Goal: Complete application form

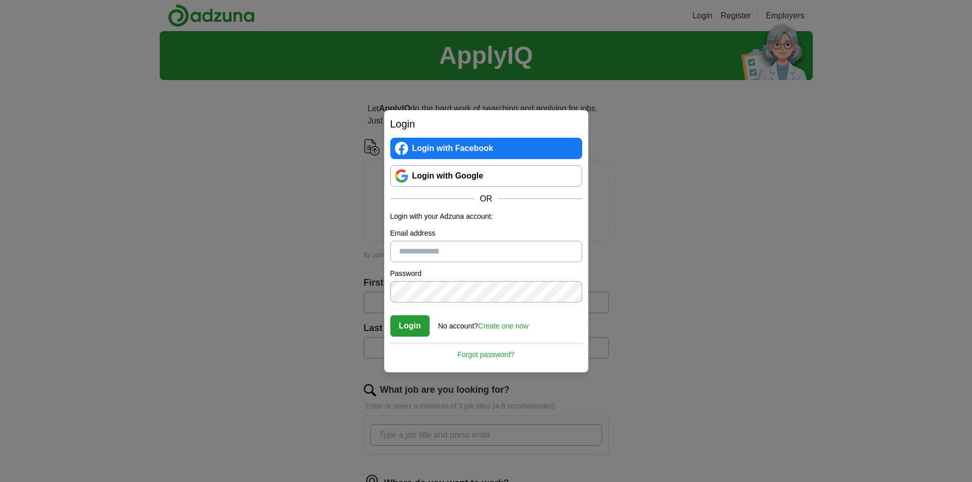
click at [441, 174] on link "Login with Google" at bounding box center [486, 175] width 192 height 21
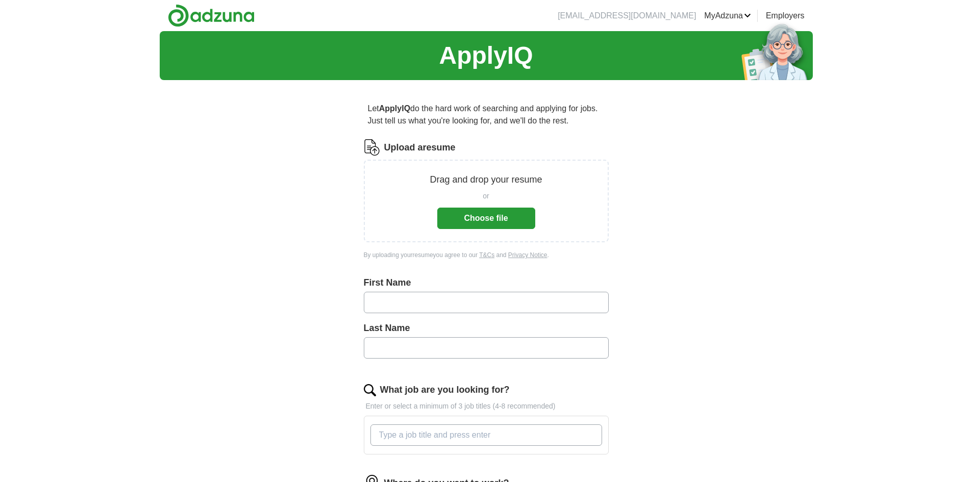
click at [516, 220] on button "Choose file" at bounding box center [486, 218] width 98 height 21
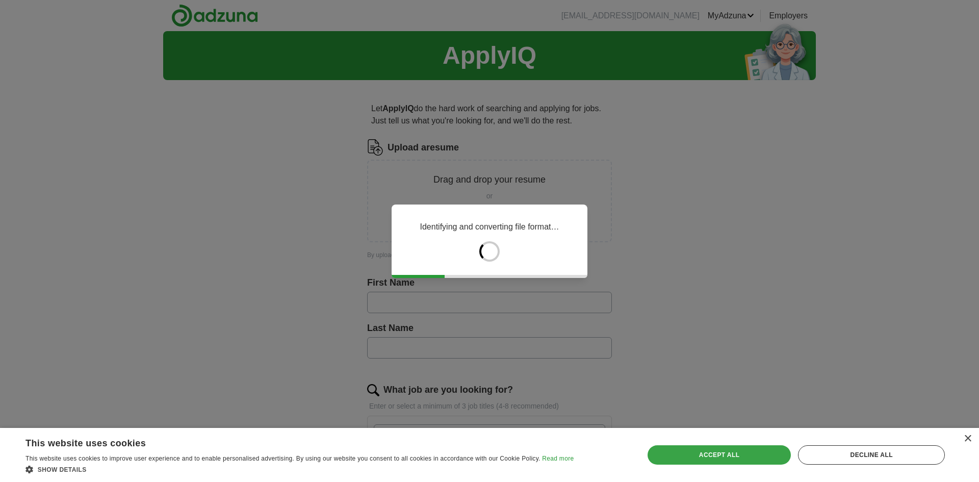
click at [745, 456] on div "Accept all" at bounding box center [720, 454] width 144 height 19
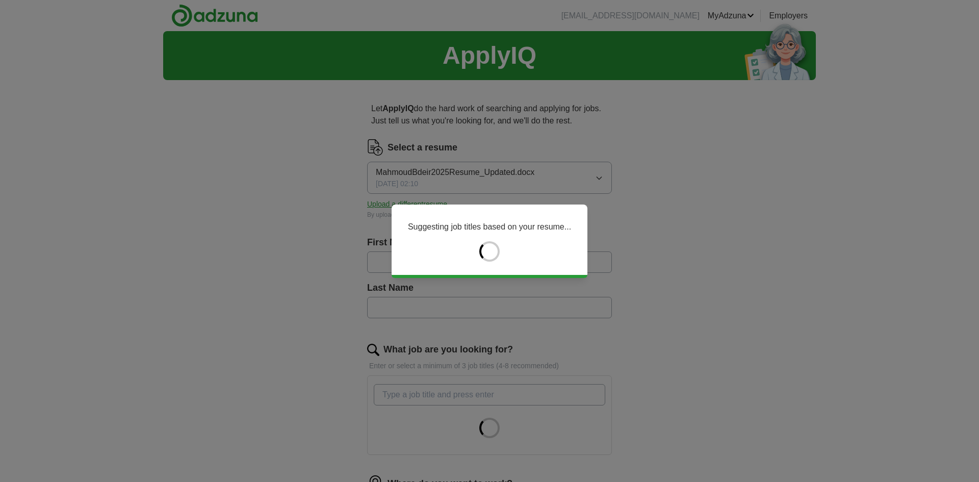
type input "*******"
type input "*****"
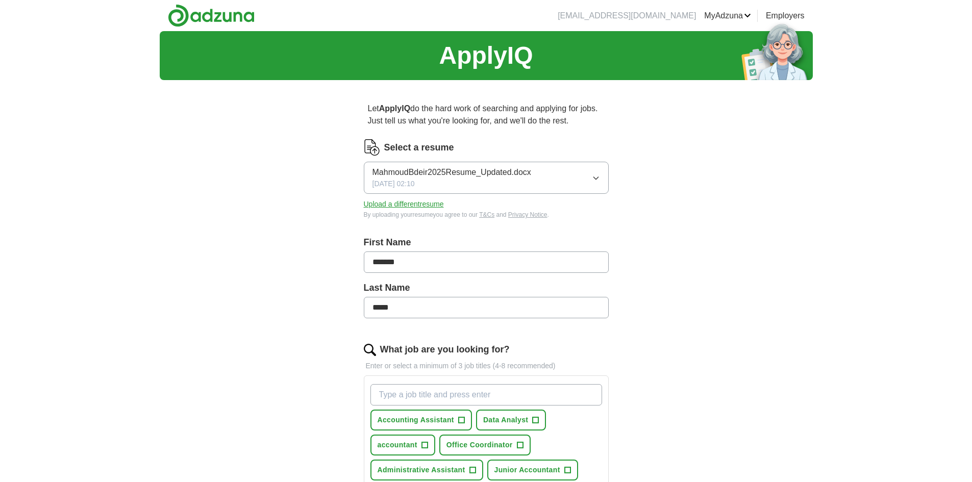
scroll to position [204, 0]
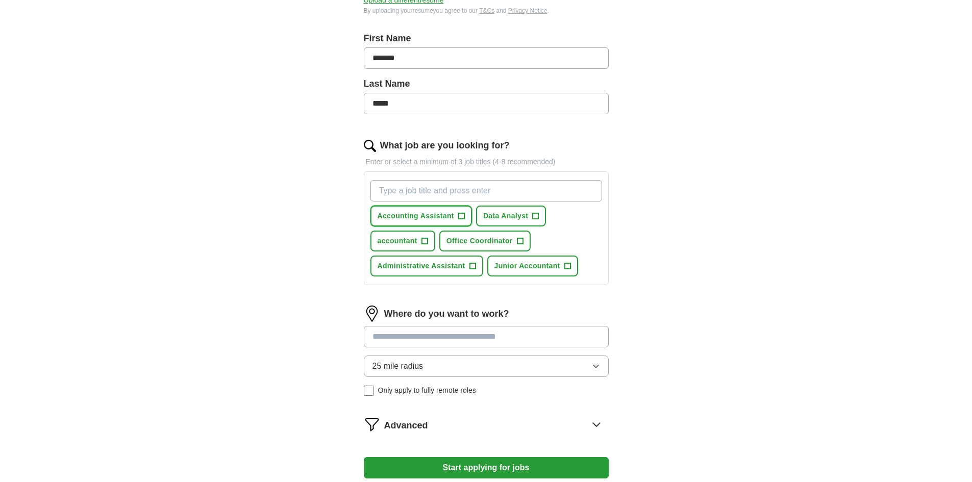
click at [428, 220] on span "Accounting Assistant" at bounding box center [415, 216] width 77 height 11
click at [495, 217] on span "Data Analyst" at bounding box center [505, 216] width 45 height 11
click at [411, 246] on button "accountant +" at bounding box center [402, 241] width 65 height 21
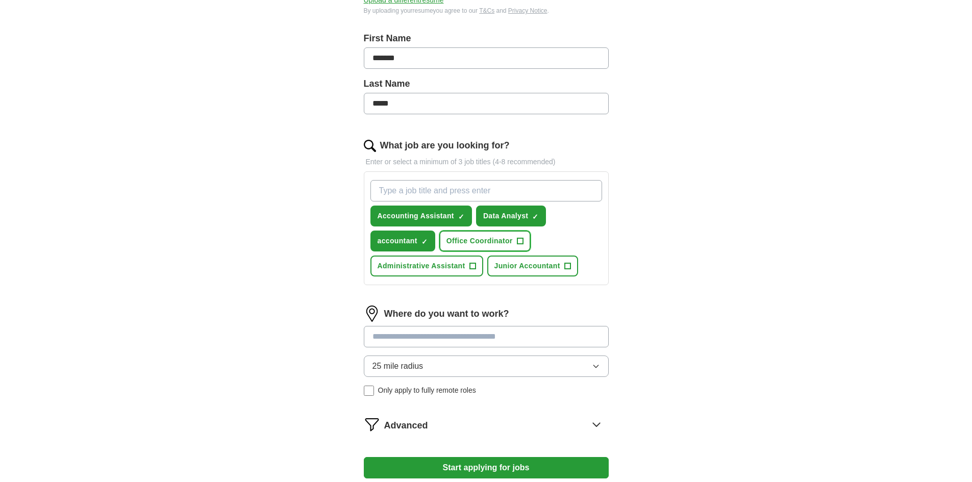
drag, startPoint x: 471, startPoint y: 241, endPoint x: 458, endPoint y: 268, distance: 29.9
click at [471, 242] on span "Office Coordinator" at bounding box center [479, 241] width 66 height 11
click at [458, 268] on span "Administrative Assistant" at bounding box center [421, 266] width 88 height 11
click at [525, 263] on span "Junior Accountant" at bounding box center [527, 266] width 66 height 11
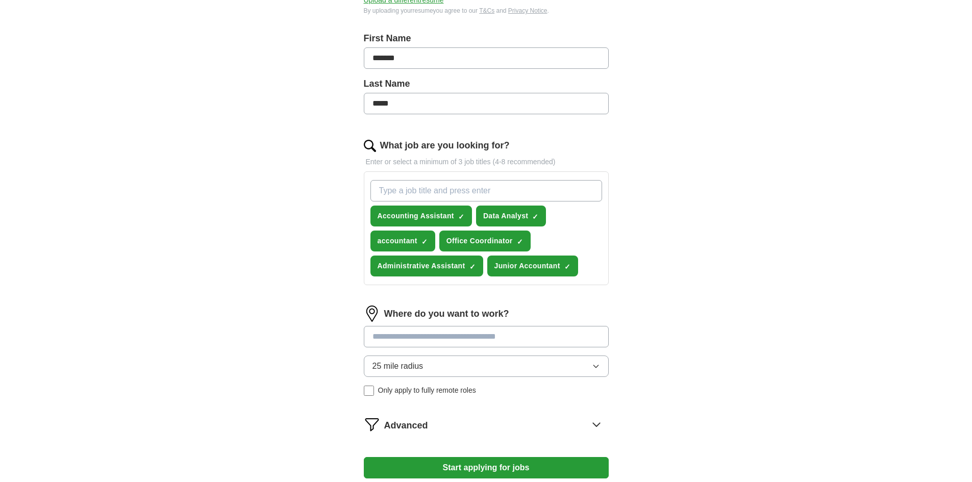
click at [494, 329] on input at bounding box center [486, 336] width 245 height 21
type input "*"
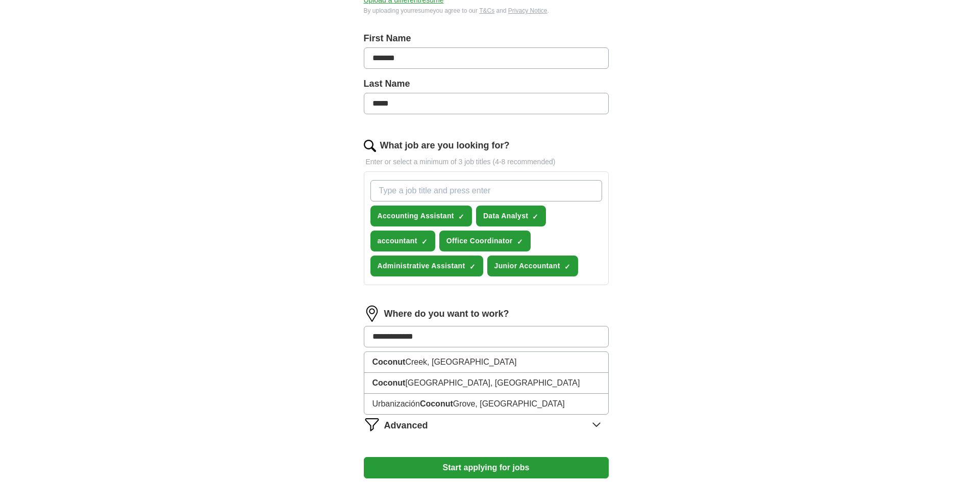
type input "**********"
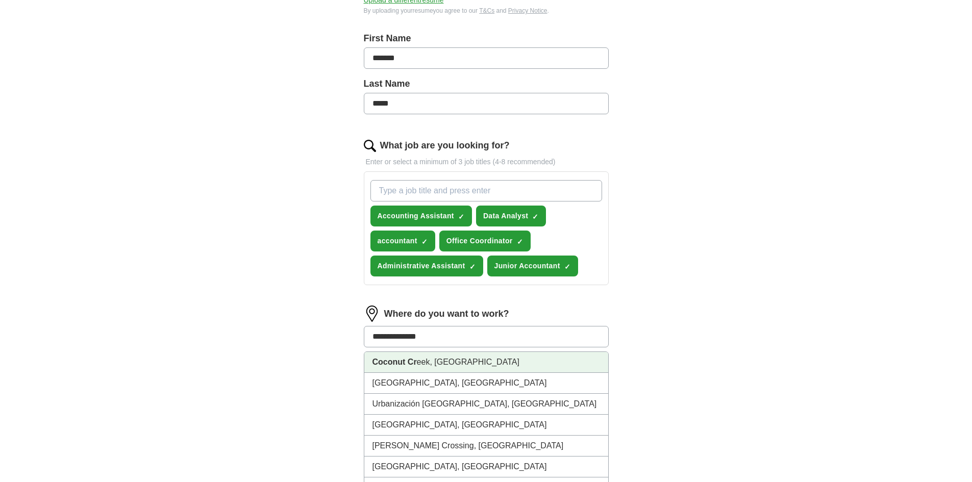
click at [437, 364] on li "Coconut Cr eek, FL" at bounding box center [486, 362] width 244 height 21
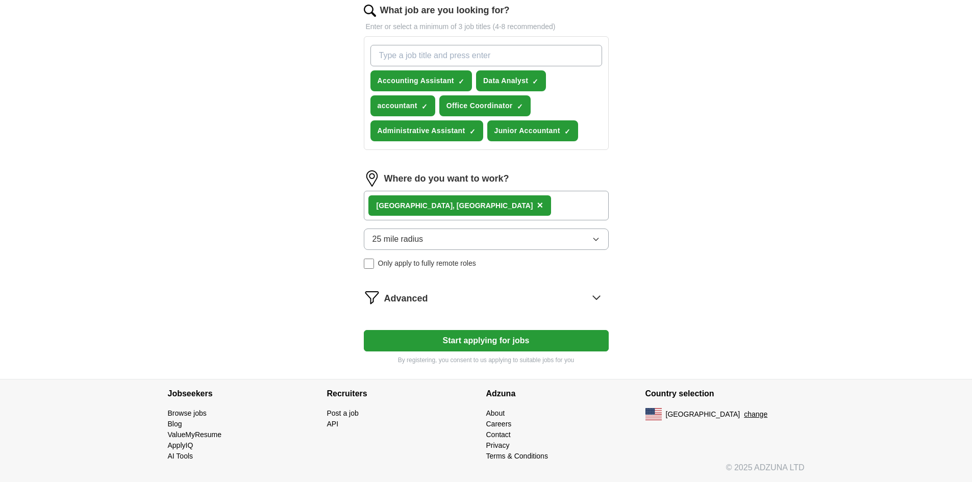
click at [453, 343] on button "Start applying for jobs" at bounding box center [486, 340] width 245 height 21
select select "**"
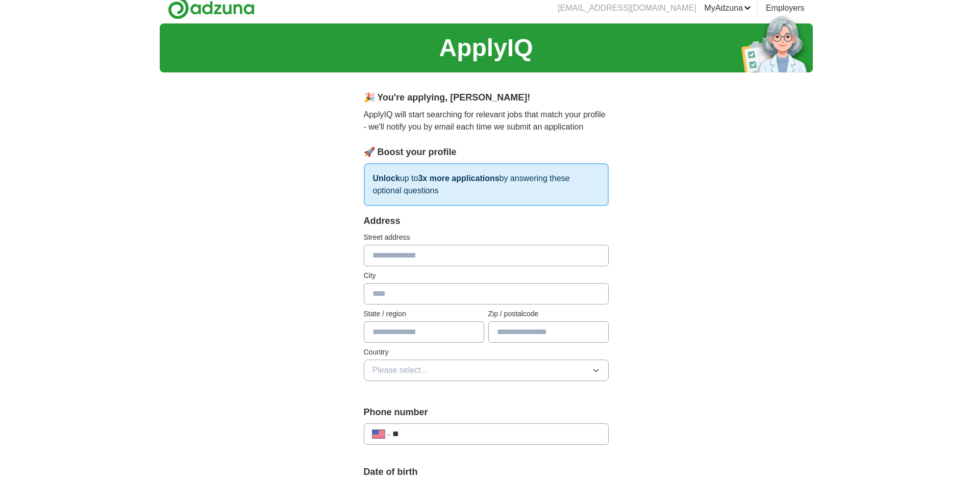
scroll to position [0, 0]
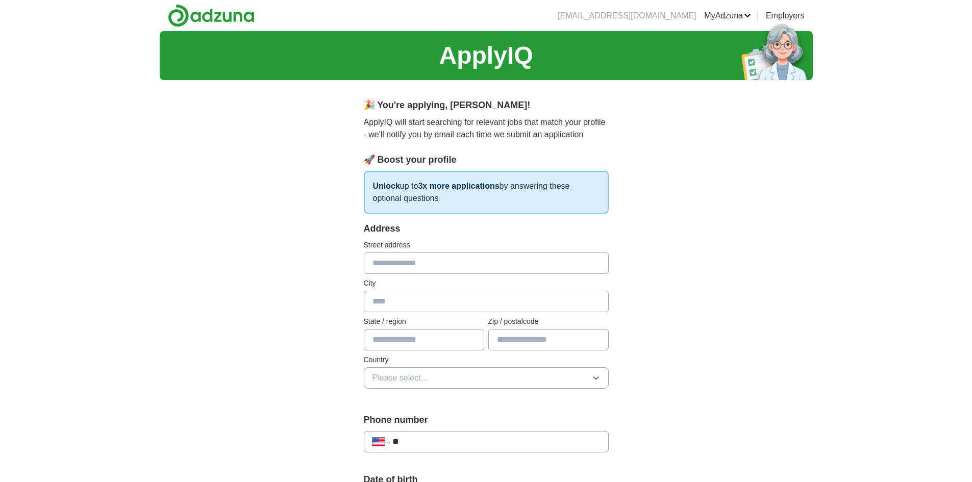
click at [413, 268] on input "text" at bounding box center [486, 262] width 245 height 21
type input "**********"
click at [413, 292] on div "City" at bounding box center [486, 295] width 245 height 34
click at [412, 293] on input "text" at bounding box center [486, 301] width 245 height 21
type input "*"
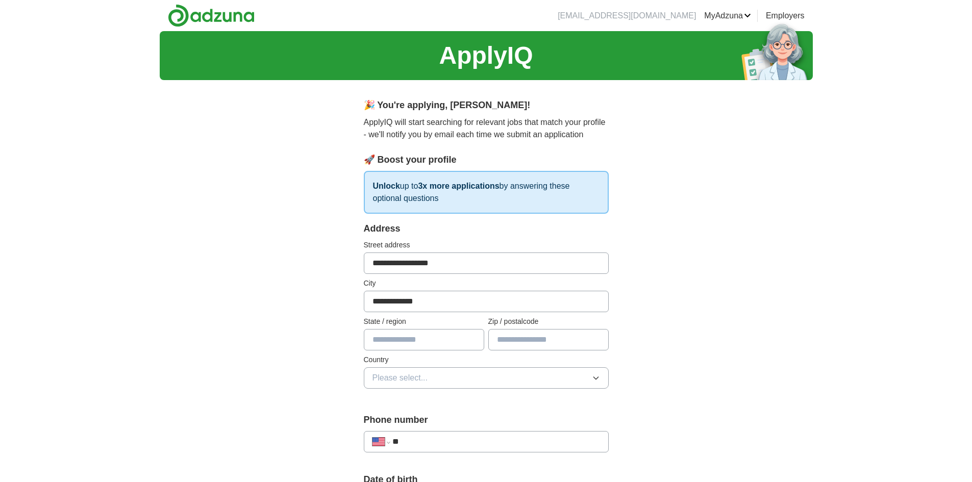
type input "**********"
click at [419, 341] on input "text" at bounding box center [424, 339] width 120 height 21
type input "*******"
click at [582, 340] on input "text" at bounding box center [548, 339] width 120 height 21
type input "*****"
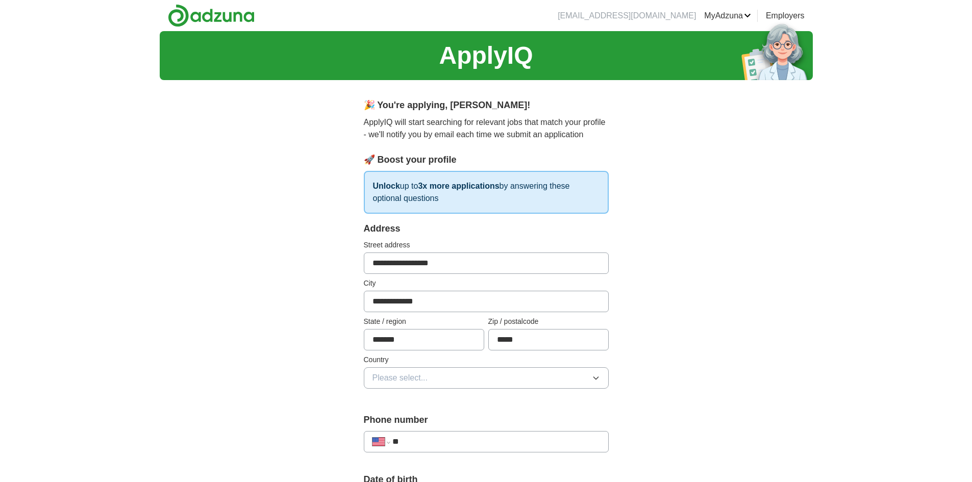
click at [494, 368] on button "Please select..." at bounding box center [486, 377] width 245 height 21
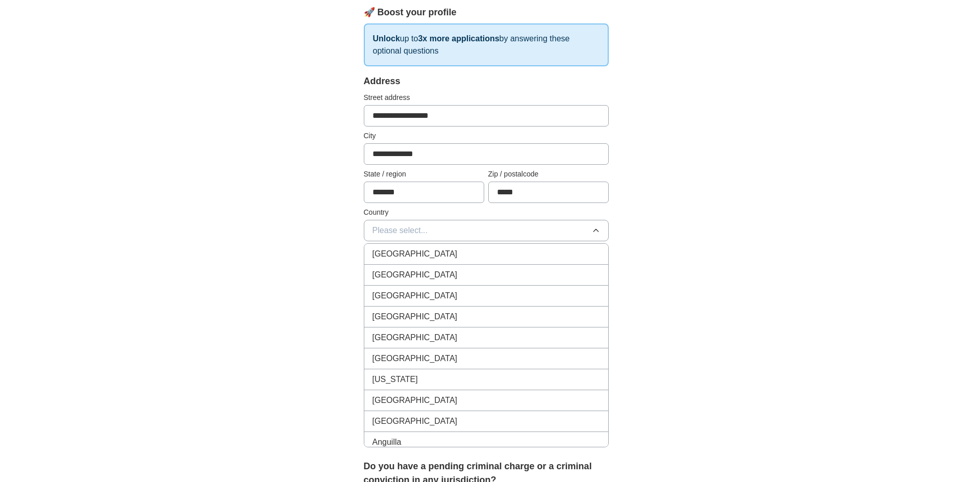
scroll to position [153, 0]
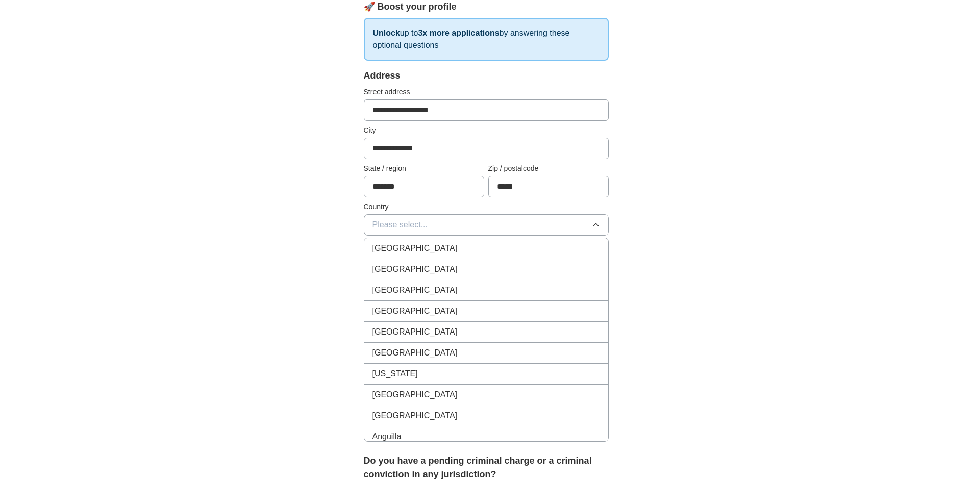
click at [417, 272] on span "United States" at bounding box center [414, 269] width 85 height 12
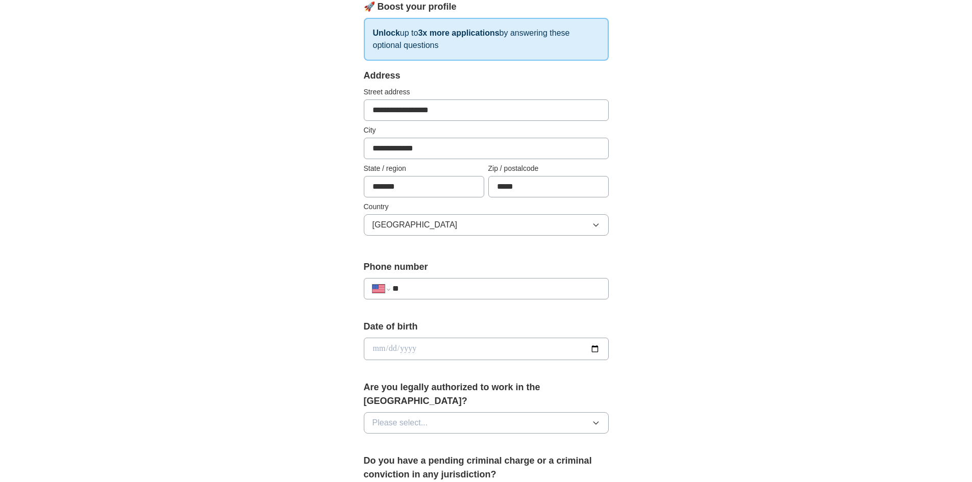
click at [428, 290] on input "**" at bounding box center [495, 289] width 207 height 12
type input "**********"
drag, startPoint x: 445, startPoint y: 343, endPoint x: 452, endPoint y: 346, distance: 7.3
click at [447, 343] on input "date" at bounding box center [486, 349] width 245 height 22
click at [383, 347] on input "date" at bounding box center [486, 349] width 245 height 22
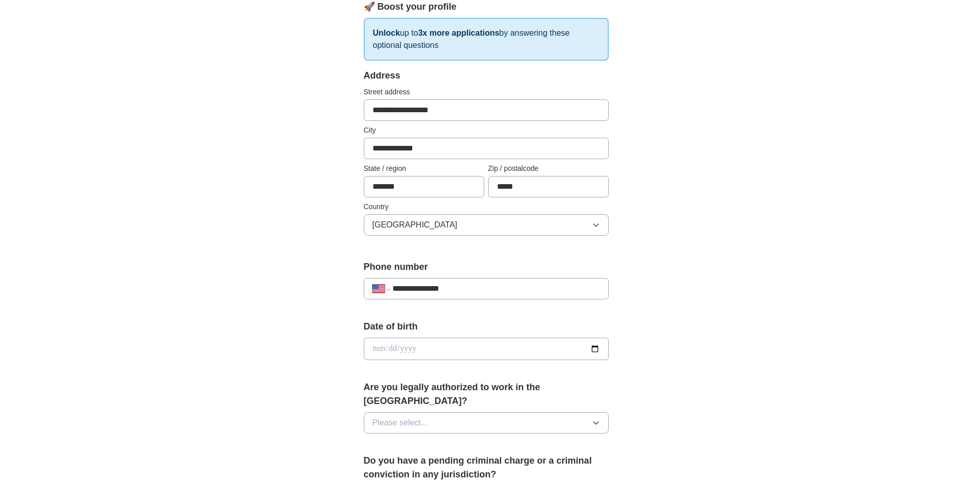
click at [591, 350] on input "date" at bounding box center [486, 349] width 245 height 22
drag, startPoint x: 416, startPoint y: 347, endPoint x: 396, endPoint y: 349, distance: 20.6
click at [417, 347] on input "date" at bounding box center [486, 349] width 245 height 22
type input "**********"
drag, startPoint x: 447, startPoint y: 404, endPoint x: 448, endPoint y: 398, distance: 6.8
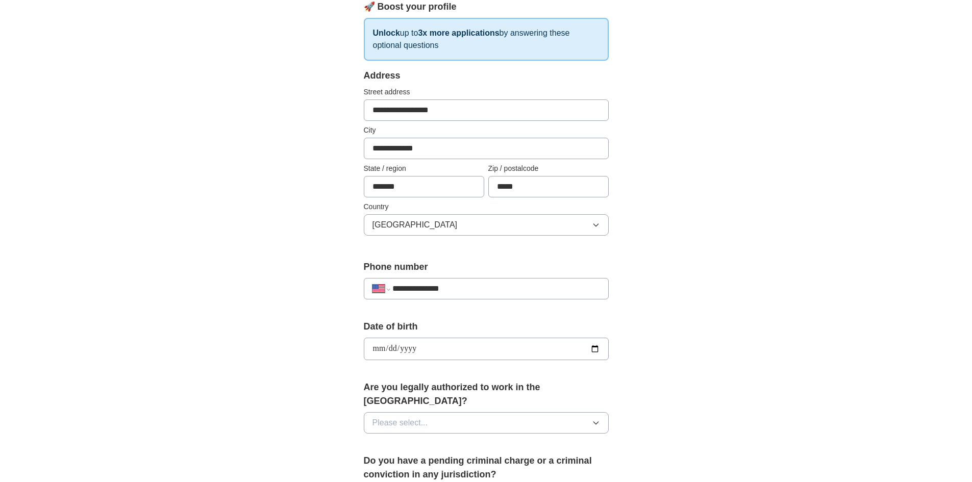
click at [447, 412] on button "Please select..." at bounding box center [486, 422] width 245 height 21
click at [393, 440] on div "Yes" at bounding box center [485, 446] width 227 height 12
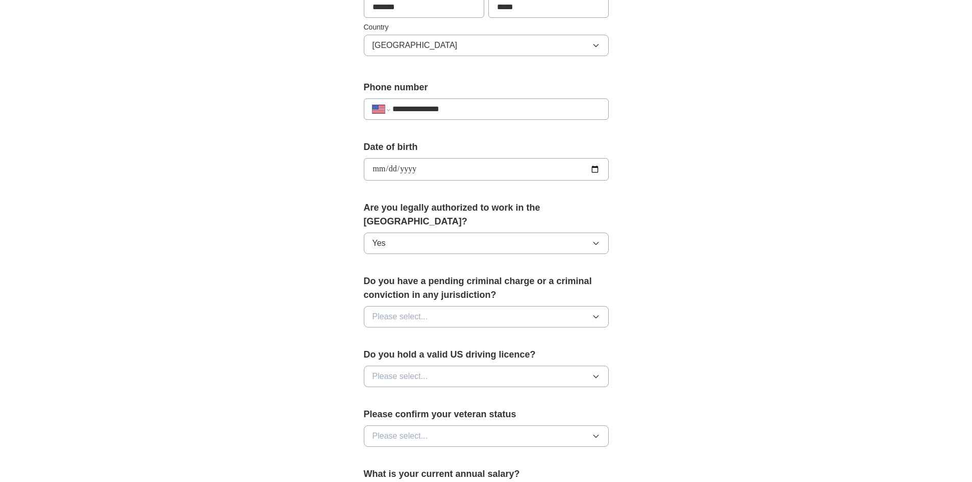
scroll to position [408, 0]
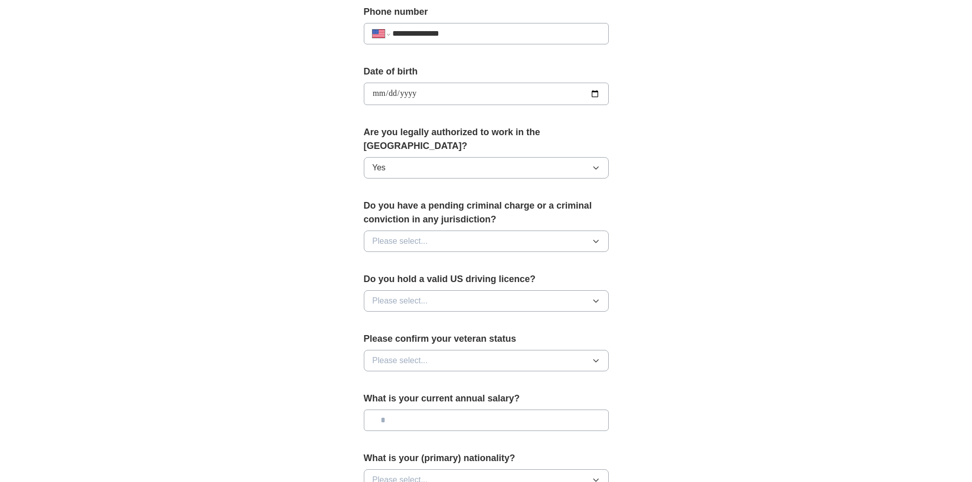
click at [447, 231] on button "Please select..." at bounding box center [486, 241] width 245 height 21
click at [402, 279] on div "No" at bounding box center [485, 285] width 227 height 12
click at [429, 290] on button "Please select..." at bounding box center [486, 300] width 245 height 21
click at [396, 318] on div "Yes" at bounding box center [485, 324] width 227 height 12
click at [440, 350] on button "Please select..." at bounding box center [486, 360] width 245 height 21
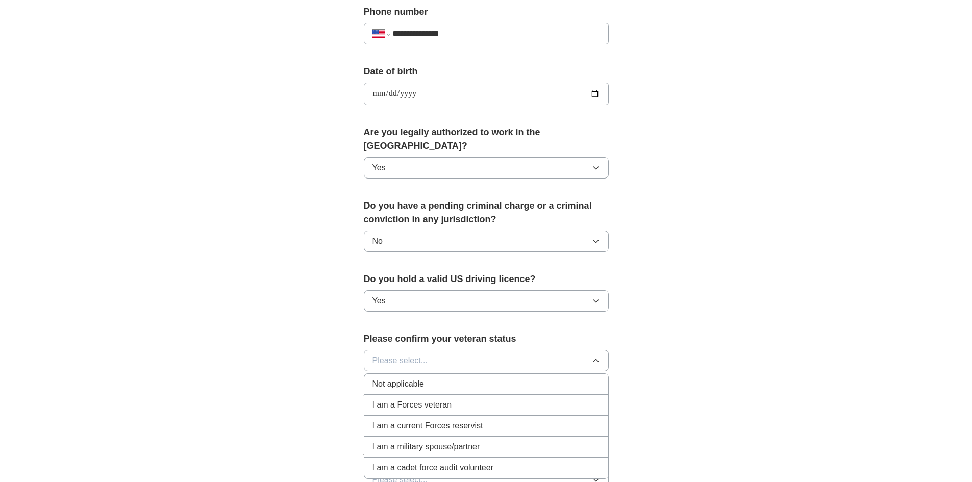
click at [401, 378] on span "Not applicable" at bounding box center [398, 384] width 52 height 12
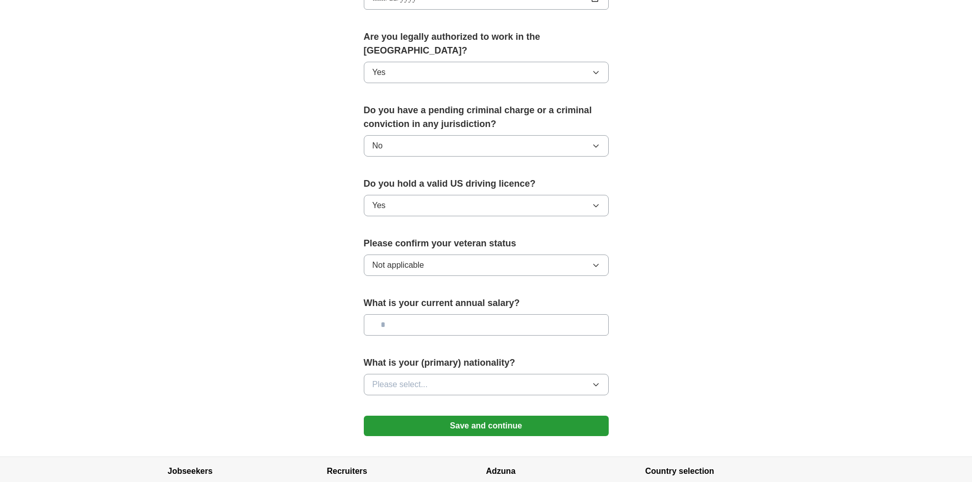
scroll to position [510, 0]
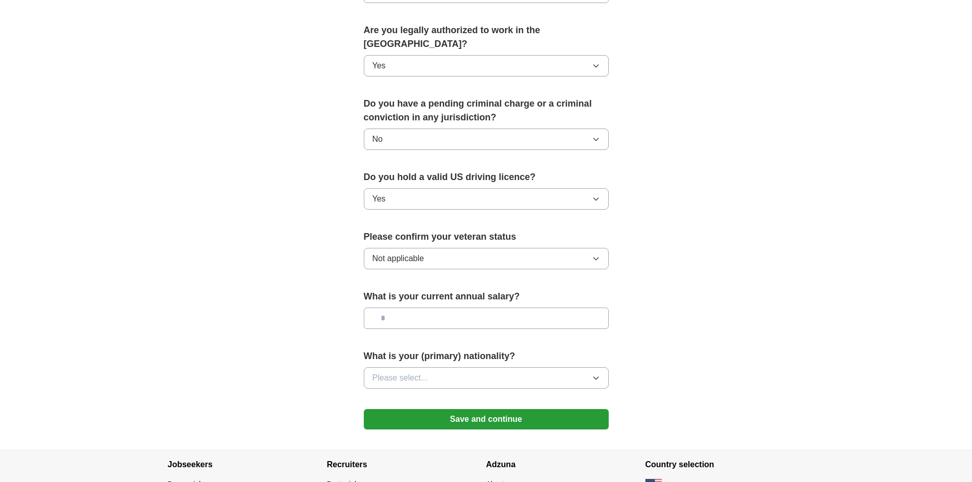
click at [437, 308] on input "text" at bounding box center [486, 318] width 245 height 21
click at [472, 367] on button "Please select..." at bounding box center [486, 377] width 245 height 21
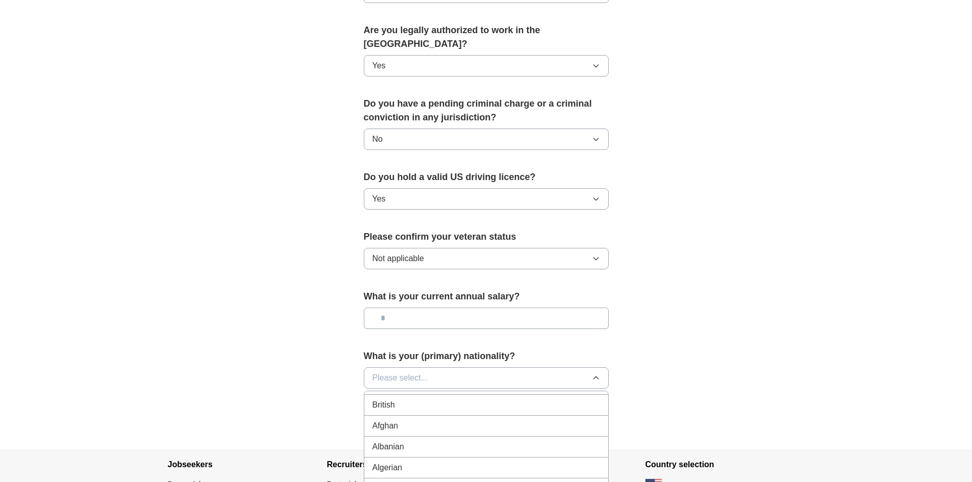
scroll to position [0, 0]
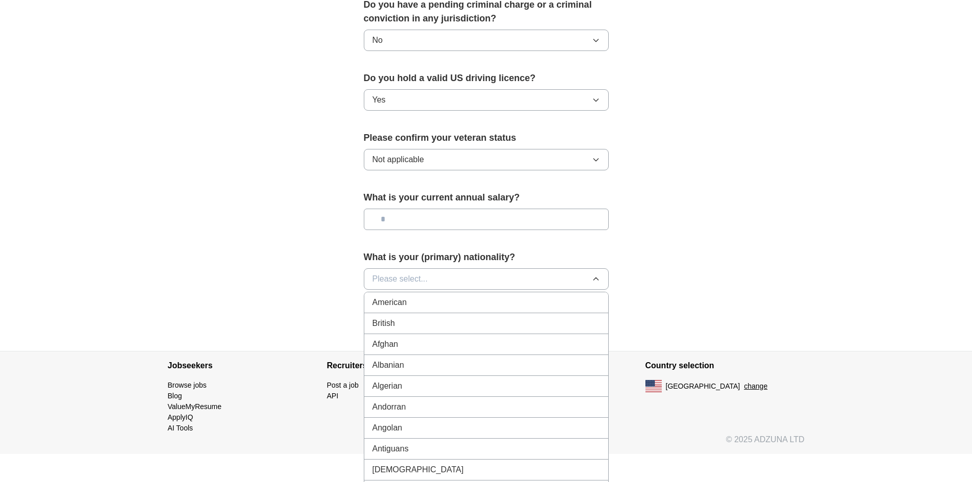
drag, startPoint x: 394, startPoint y: 285, endPoint x: 423, endPoint y: 287, distance: 29.7
click at [394, 296] on span "American" at bounding box center [389, 302] width 35 height 12
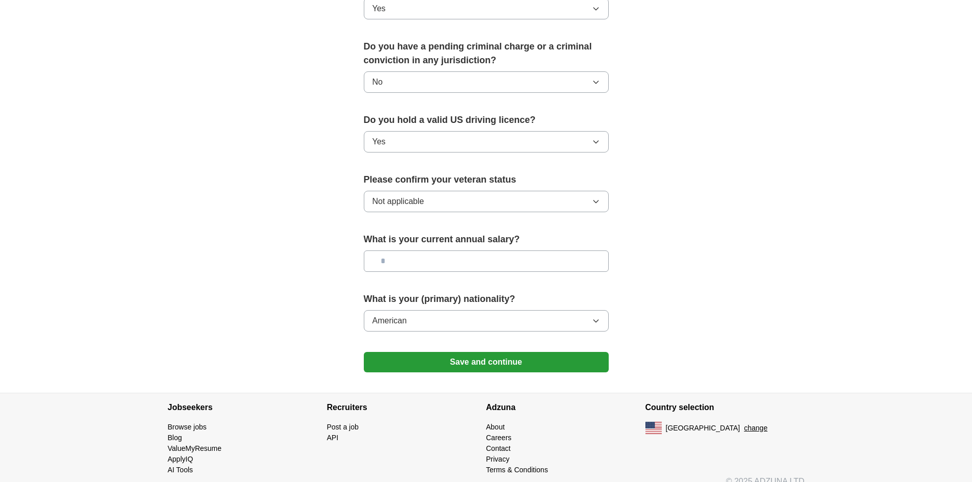
click at [465, 352] on button "Save and continue" at bounding box center [486, 362] width 245 height 20
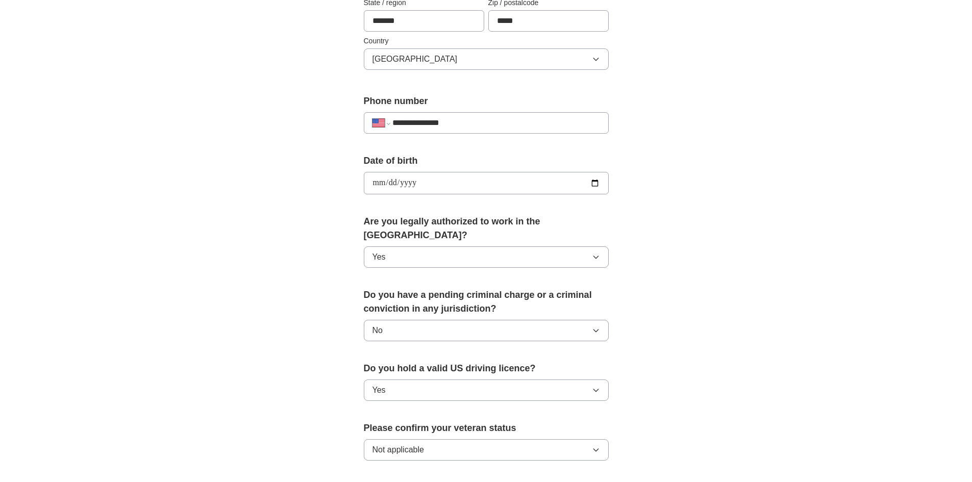
scroll to position [261, 0]
